Goal: Transaction & Acquisition: Purchase product/service

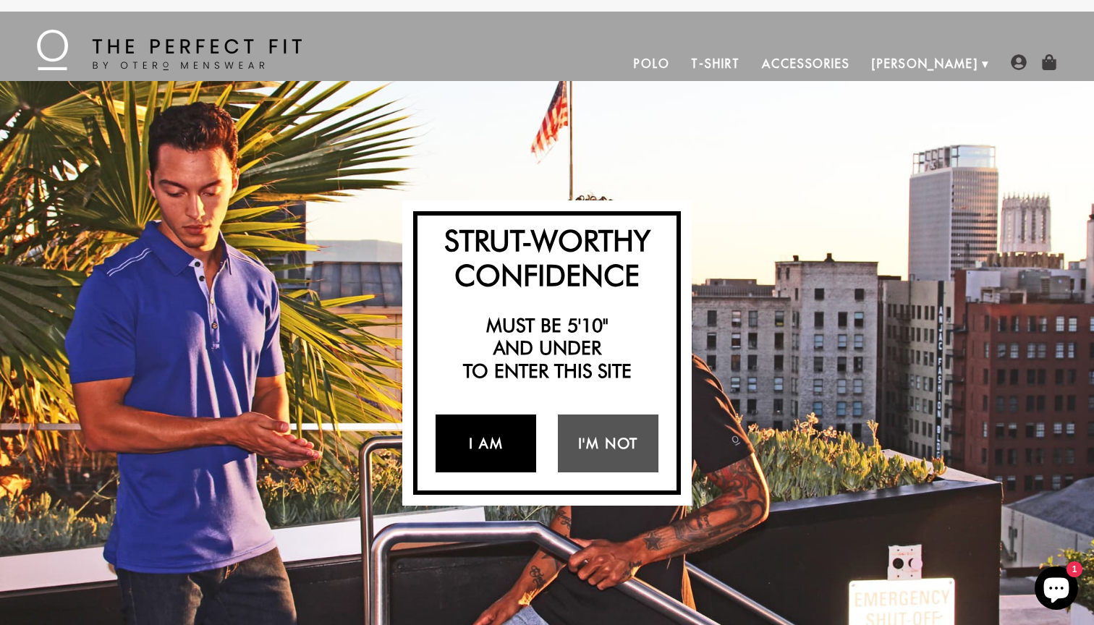
click at [491, 441] on link "I Am" at bounding box center [485, 443] width 101 height 58
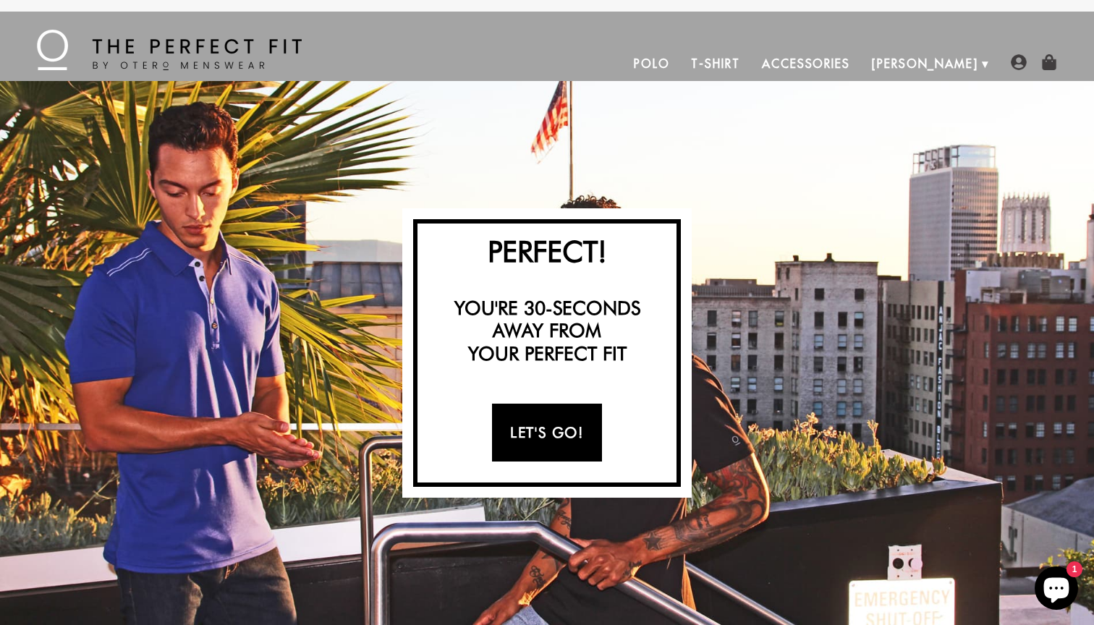
click at [536, 430] on link "Let's Go!" at bounding box center [546, 433] width 109 height 58
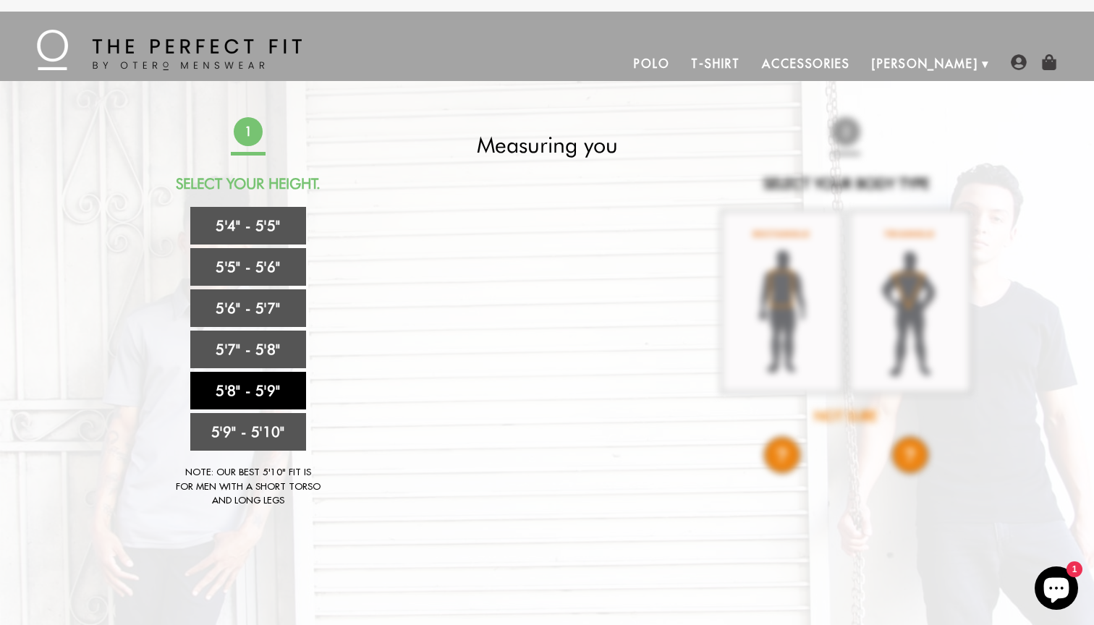
click at [263, 386] on link "5'8" - 5'9"" at bounding box center [248, 391] width 116 height 38
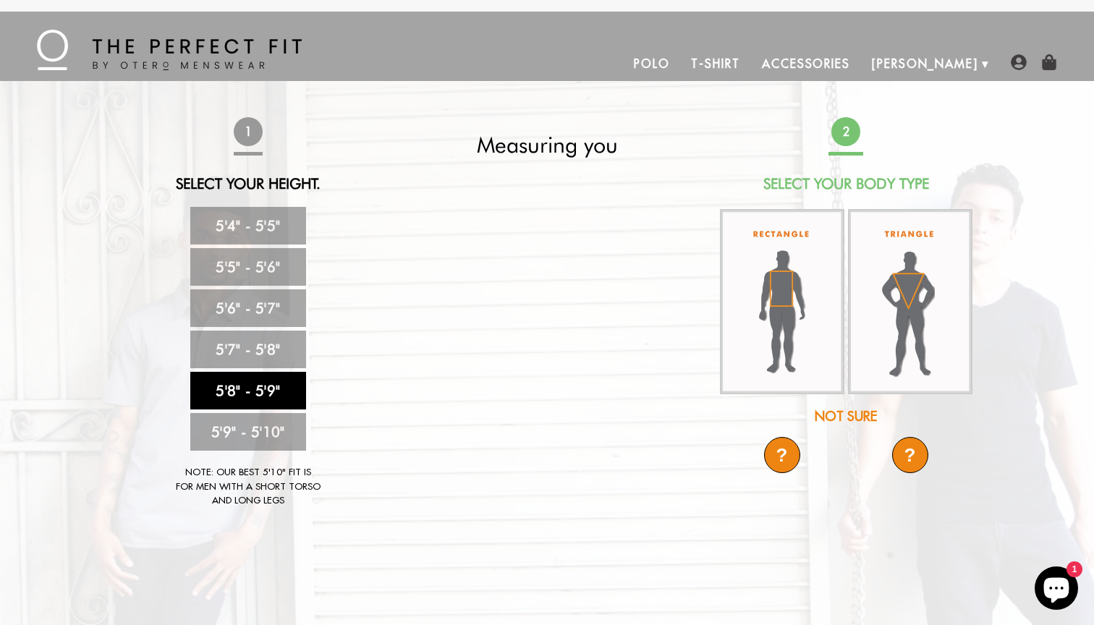
click at [904, 284] on img at bounding box center [910, 301] width 124 height 185
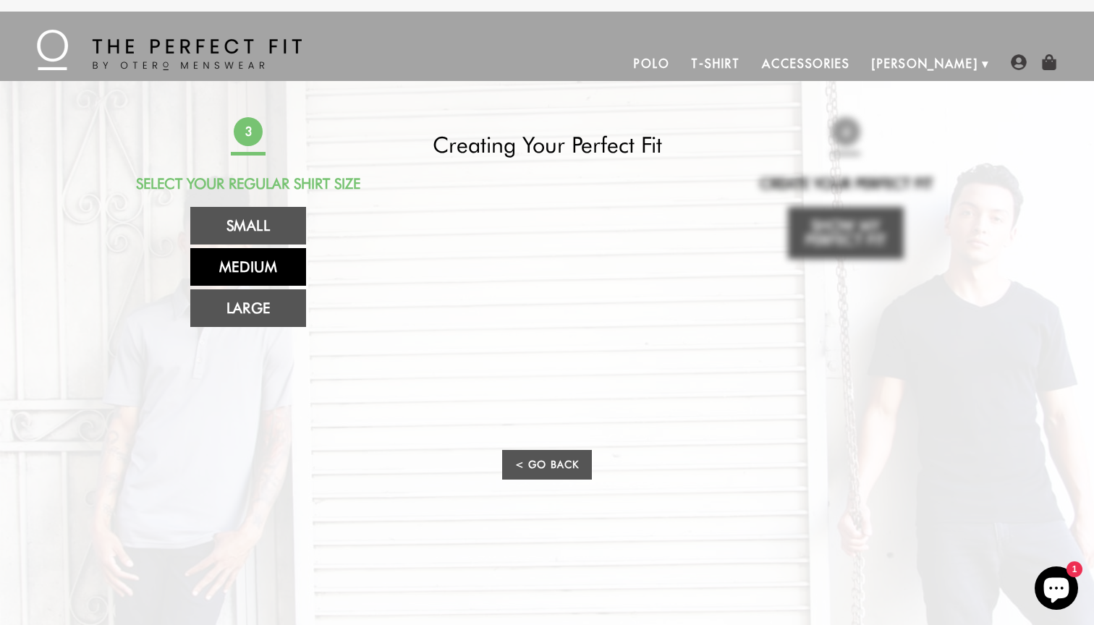
click at [247, 263] on link "Medium" at bounding box center [248, 267] width 116 height 38
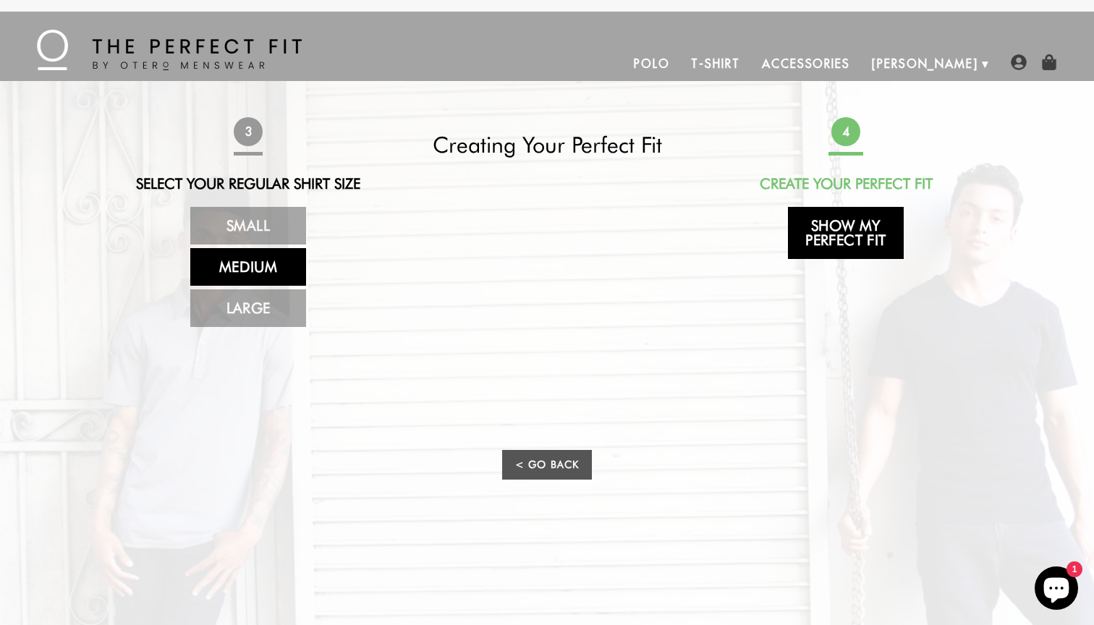
click at [858, 229] on link "Show My Perfect Fit" at bounding box center [846, 233] width 116 height 52
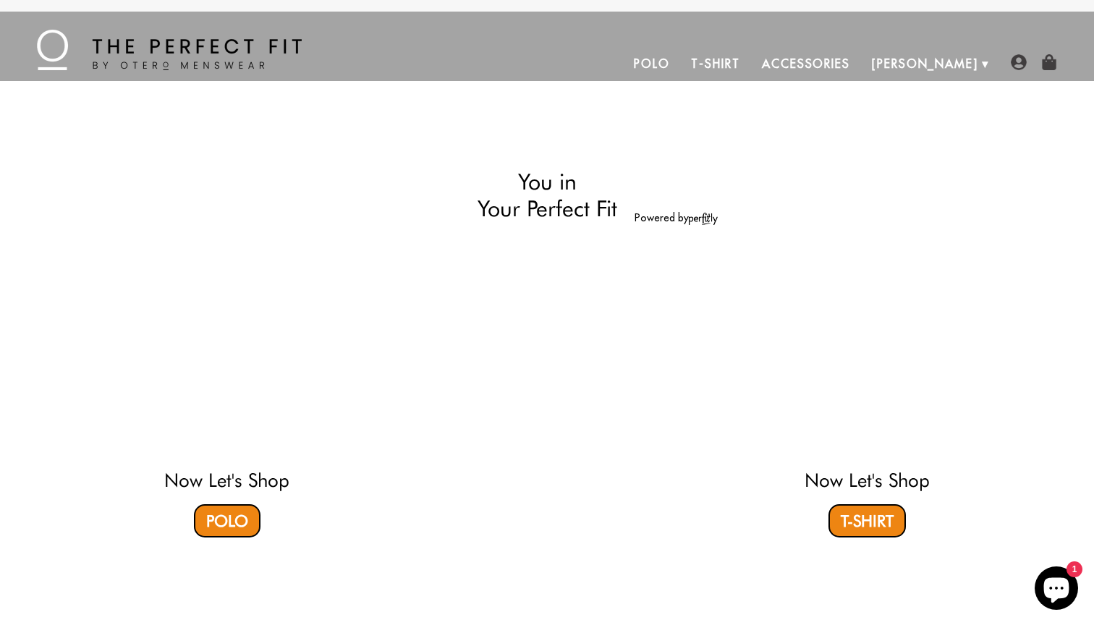
select select "58-59"
select select "triangle"
select select "M"
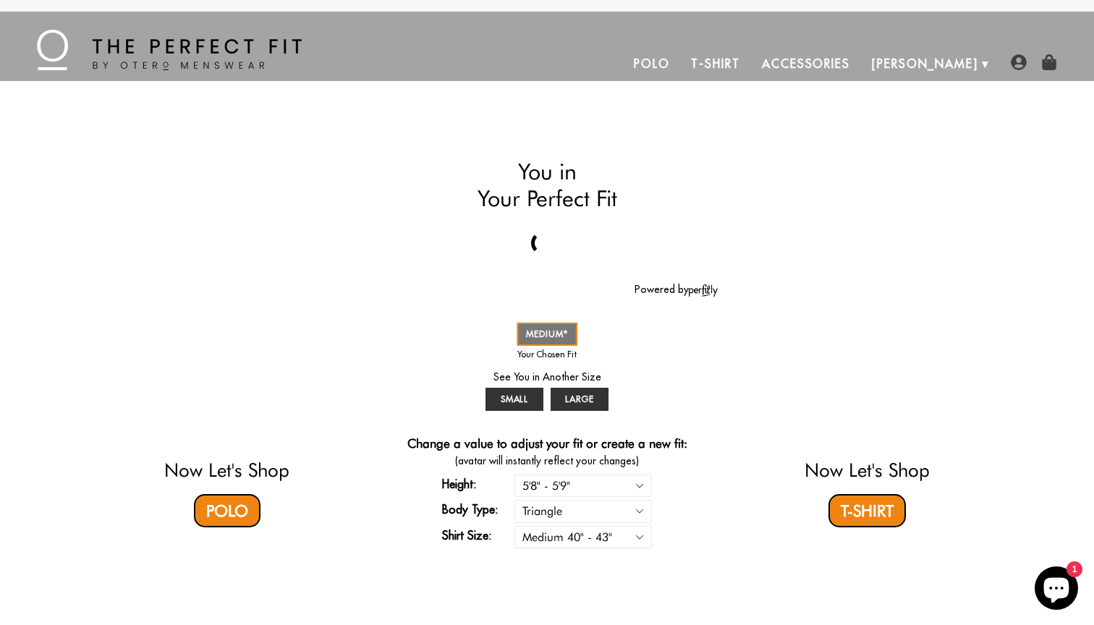
click at [681, 63] on link "Polo" at bounding box center [652, 63] width 58 height 35
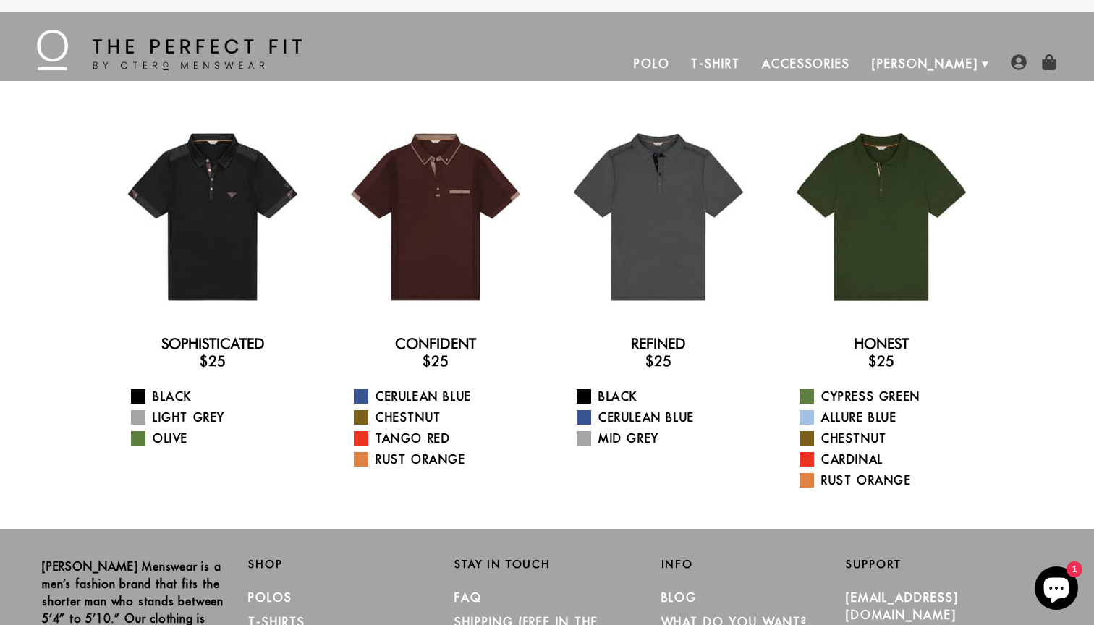
click at [750, 59] on link "T-Shirt" at bounding box center [715, 63] width 70 height 35
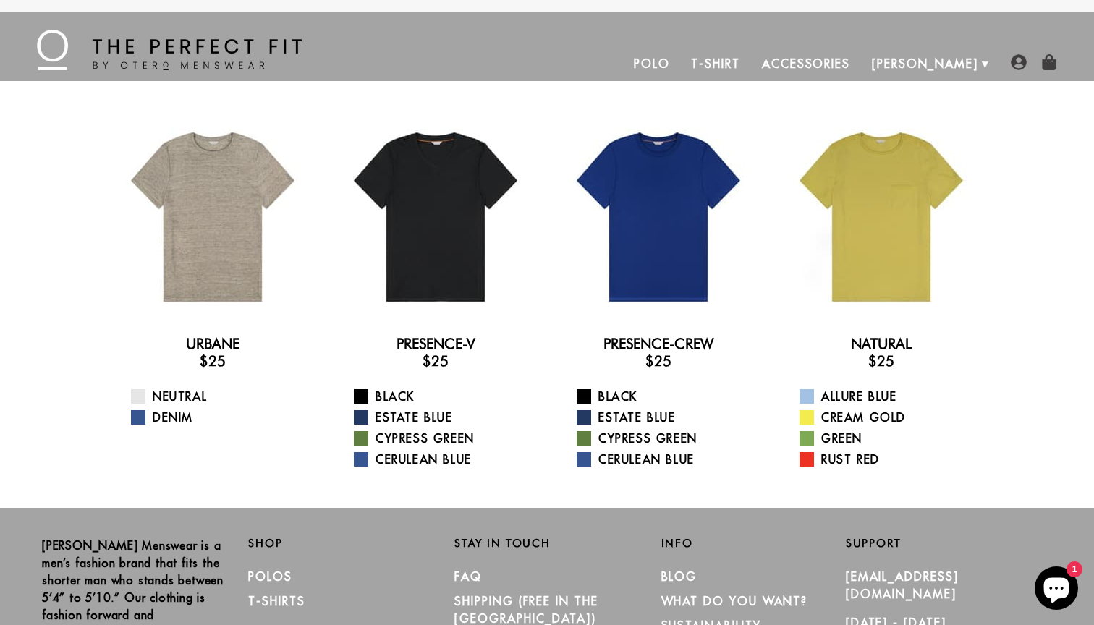
click at [845, 61] on link "Accessories" at bounding box center [806, 63] width 110 height 35
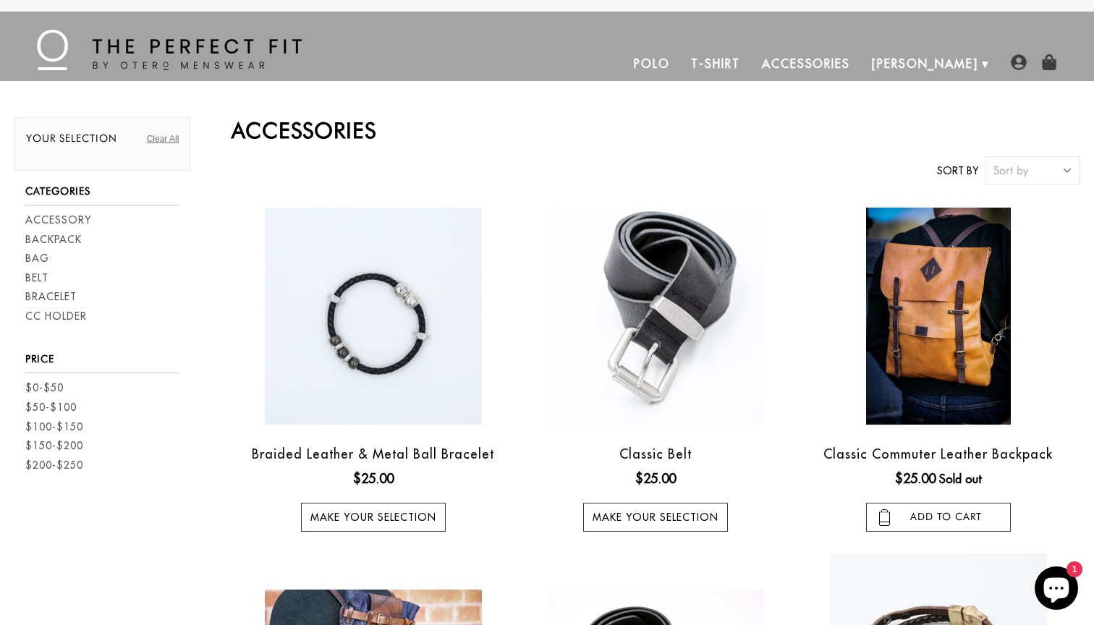
click at [130, 43] on img at bounding box center [169, 50] width 265 height 41
